Goal: Task Accomplishment & Management: Manage account settings

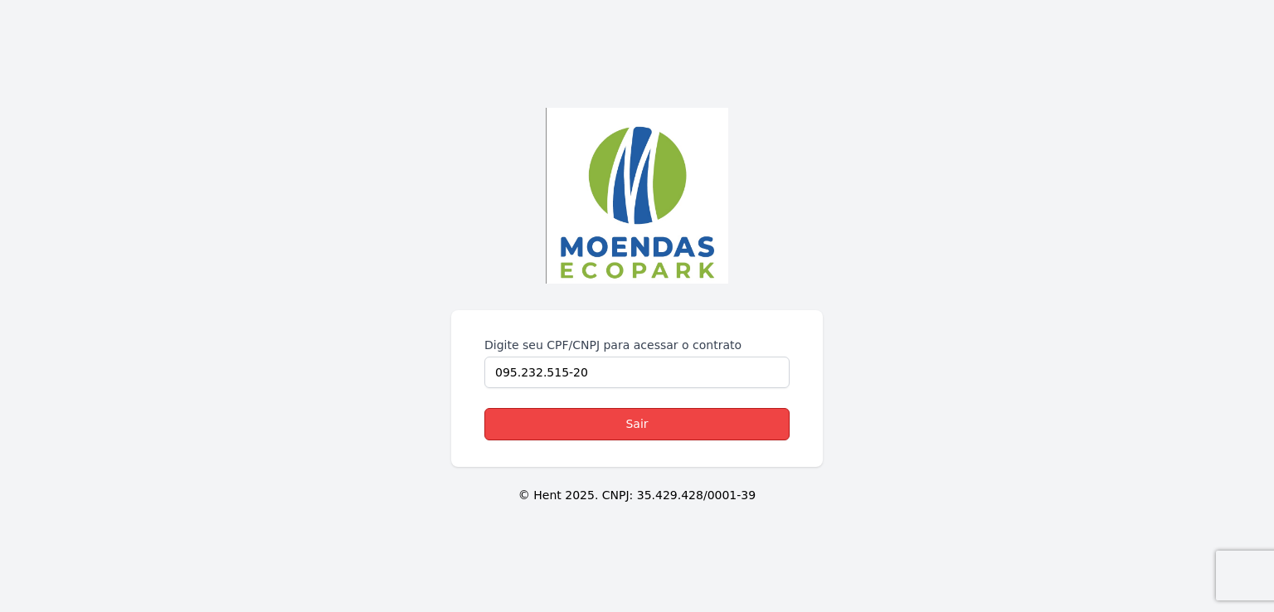
drag, startPoint x: 634, startPoint y: 421, endPoint x: 625, endPoint y: 421, distance: 9.1
click at [632, 421] on link "Sair" at bounding box center [636, 424] width 305 height 32
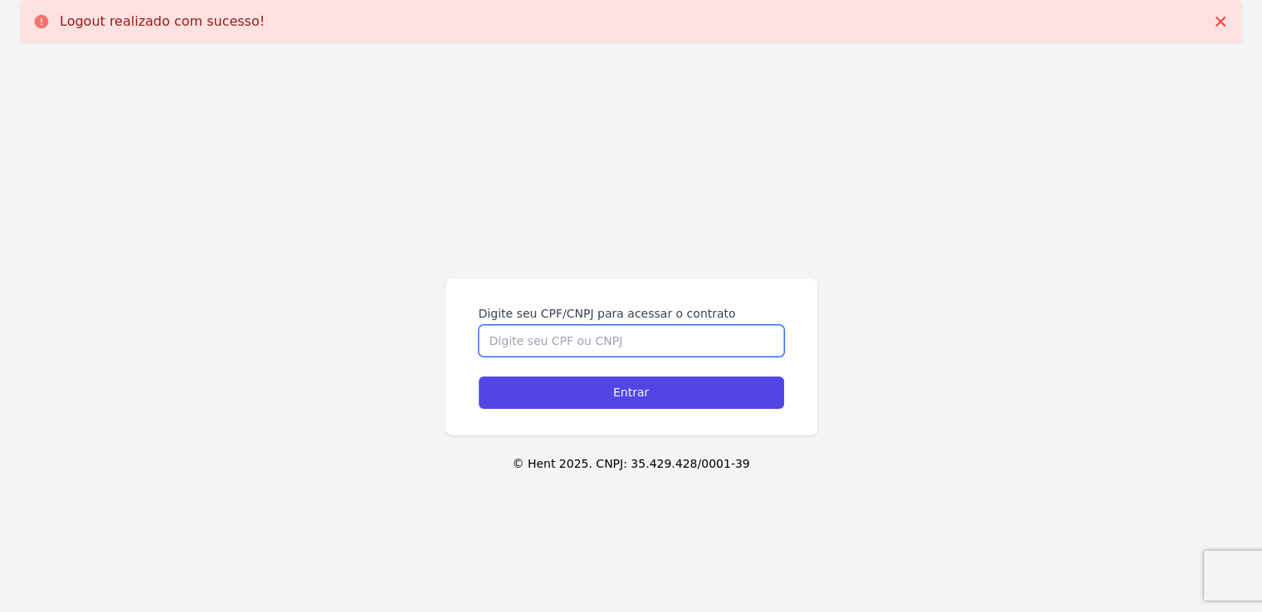
drag, startPoint x: 558, startPoint y: 345, endPoint x: 551, endPoint y: 339, distance: 9.5
click at [557, 345] on input "Digite seu CPF/CNPJ para acessar o contrato" at bounding box center [631, 341] width 305 height 32
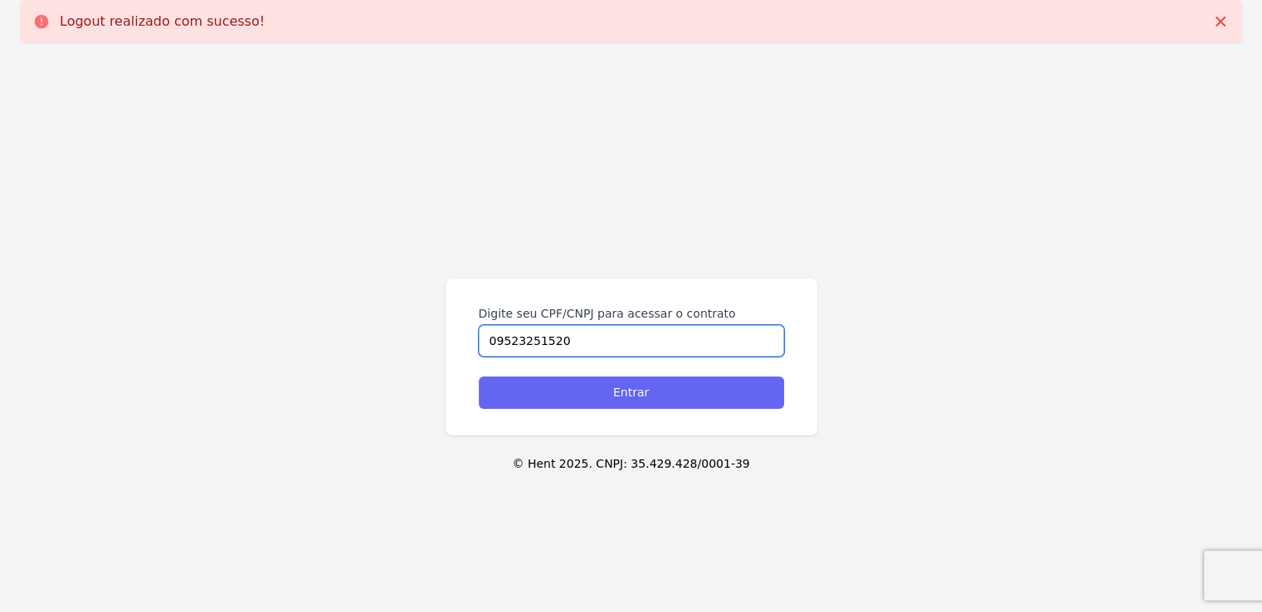
type input "09523251520"
click at [625, 397] on input "Entrar" at bounding box center [631, 393] width 305 height 32
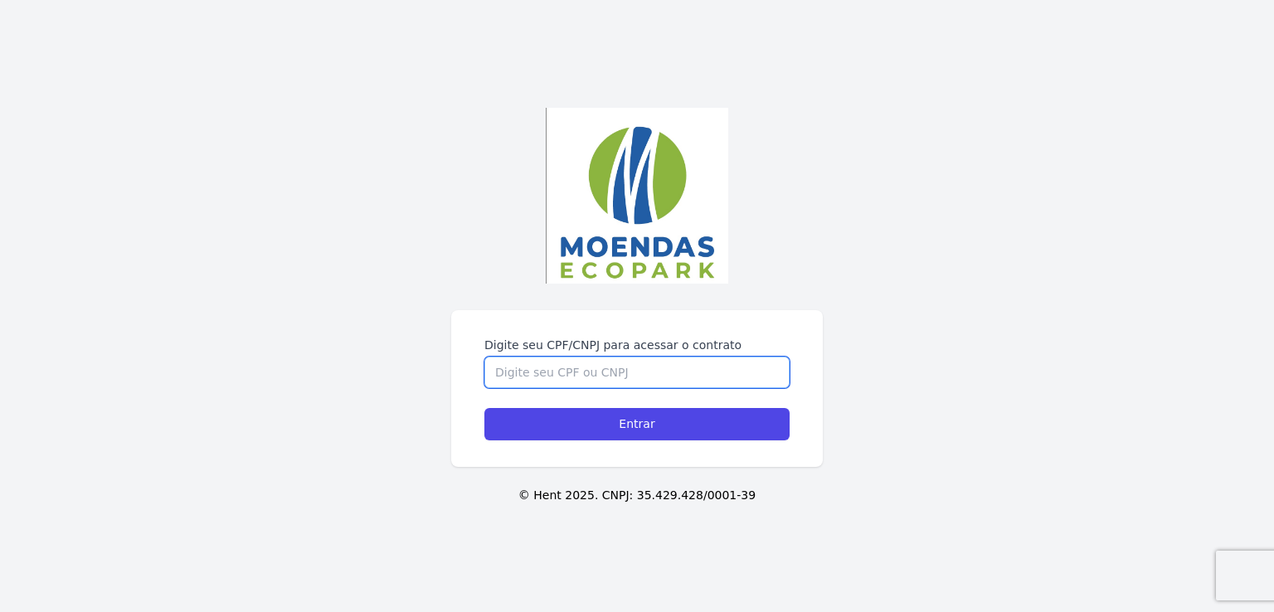
click at [584, 370] on input "Digite seu CPF/CNPJ para acessar o contrato" at bounding box center [636, 373] width 305 height 32
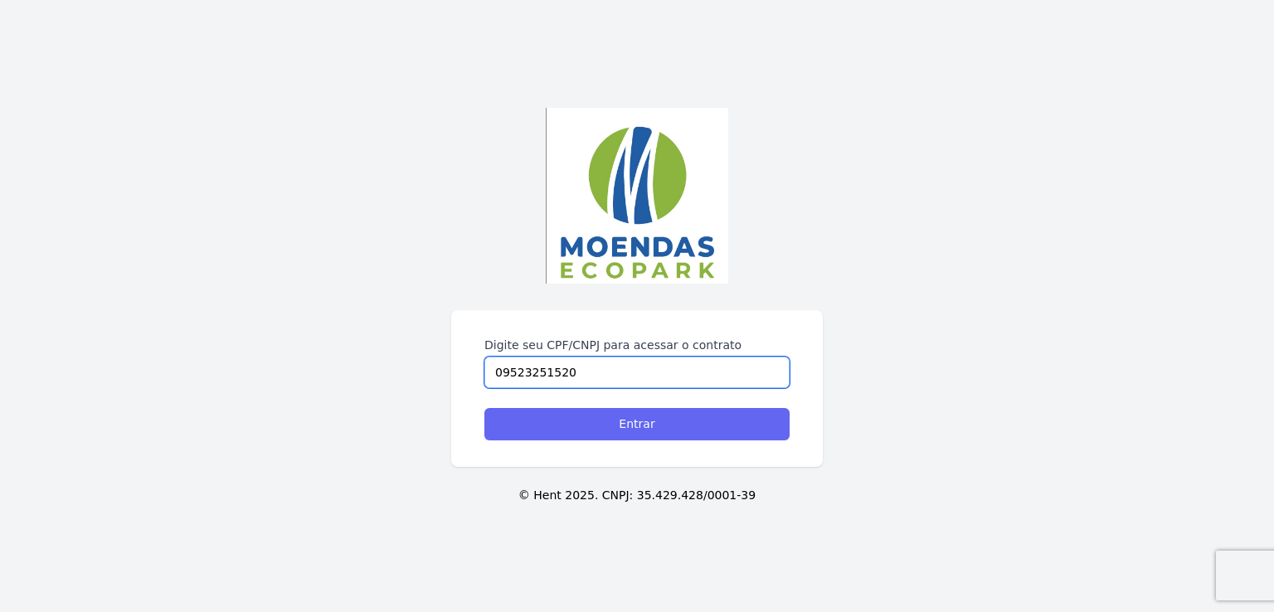
type input "09523251520"
click at [662, 427] on input "Entrar" at bounding box center [636, 424] width 305 height 32
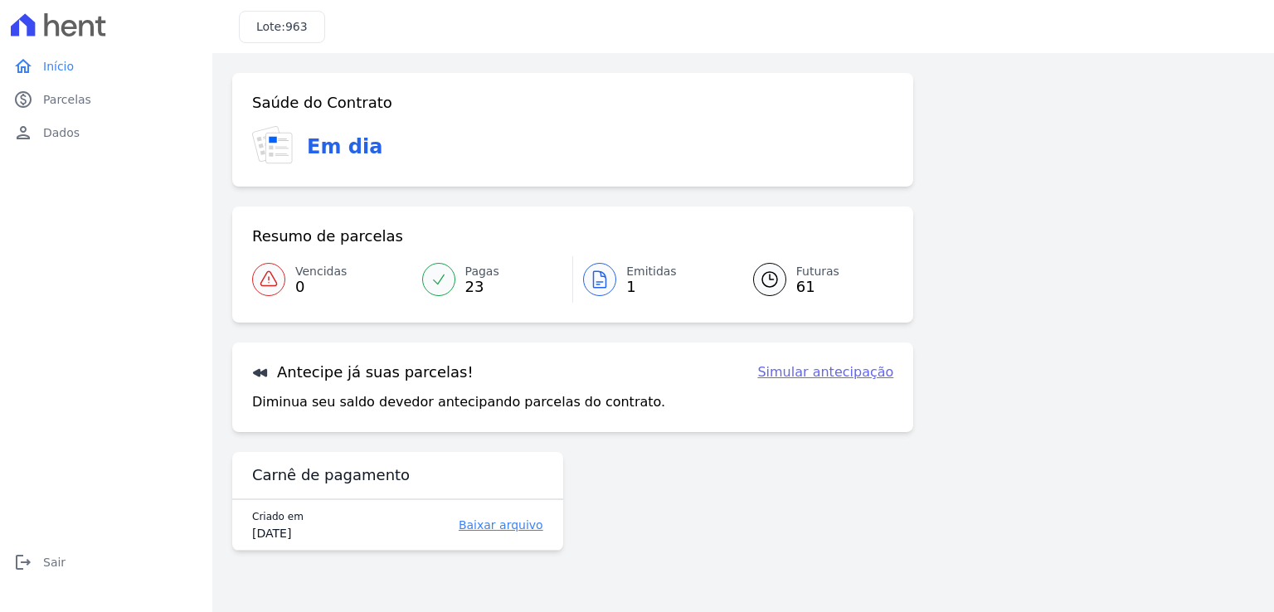
click at [628, 426] on div "Antecipe já suas parcelas! Simular antecipação Diminua seu saldo devedor anteci…" at bounding box center [572, 388] width 681 height 90
click at [499, 526] on link "Baixar arquivo" at bounding box center [467, 525] width 151 height 17
click at [771, 280] on icon at bounding box center [769, 279] width 15 height 15
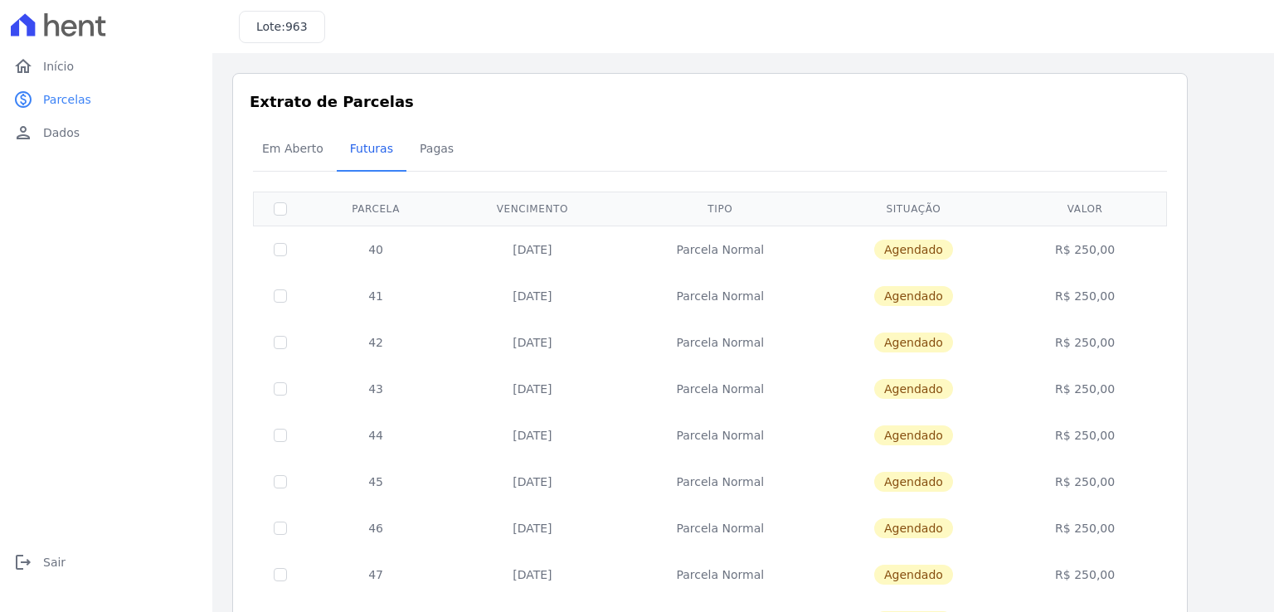
drag, startPoint x: 382, startPoint y: 248, endPoint x: 467, endPoint y: 250, distance: 85.5
click at [388, 248] on td "40" at bounding box center [376, 249] width 138 height 47
drag, startPoint x: 531, startPoint y: 246, endPoint x: 719, endPoint y: 242, distance: 188.3
click at [533, 246] on td "25/10/2025" at bounding box center [532, 249] width 175 height 47
drag, startPoint x: 763, startPoint y: 251, endPoint x: 747, endPoint y: 241, distance: 18.2
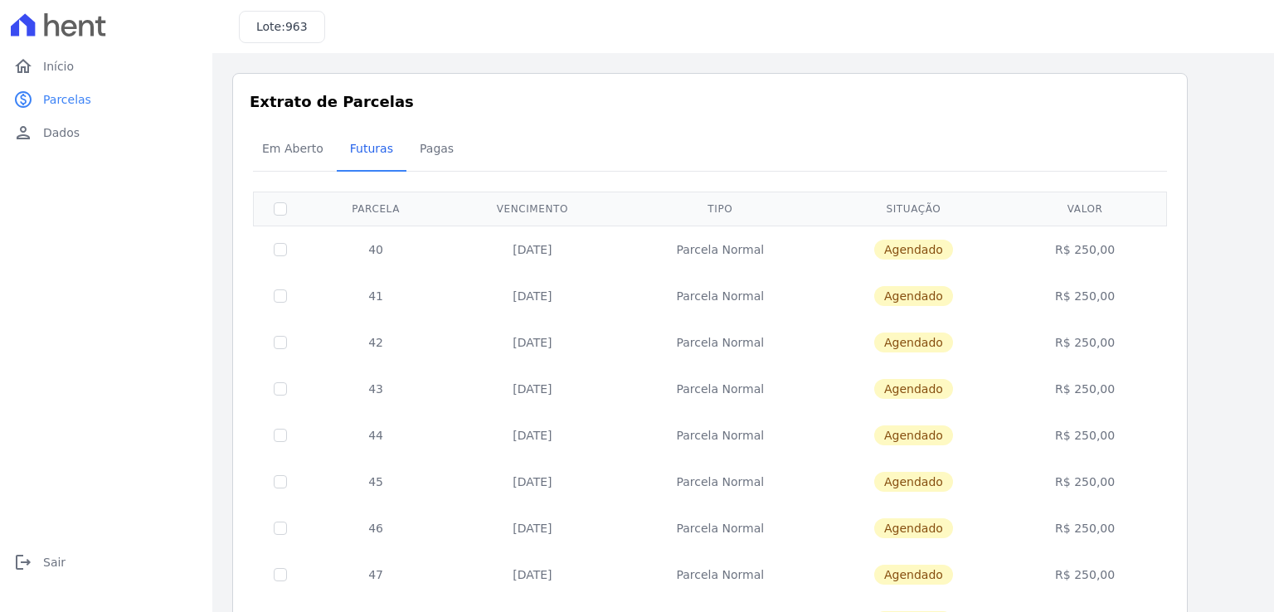
click at [756, 246] on td "Parcela Normal" at bounding box center [720, 249] width 201 height 47
click at [285, 156] on span "Em Aberto" at bounding box center [292, 148] width 81 height 33
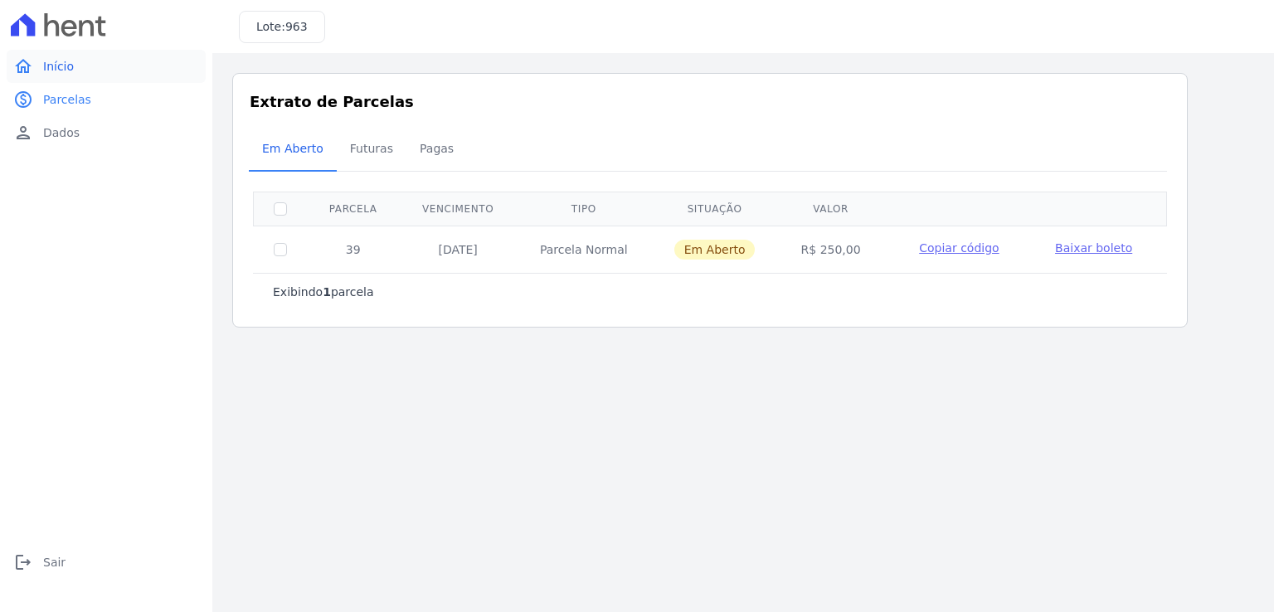
click at [54, 72] on span "Início" at bounding box center [58, 66] width 31 height 17
